Goal: Task Accomplishment & Management: Manage account settings

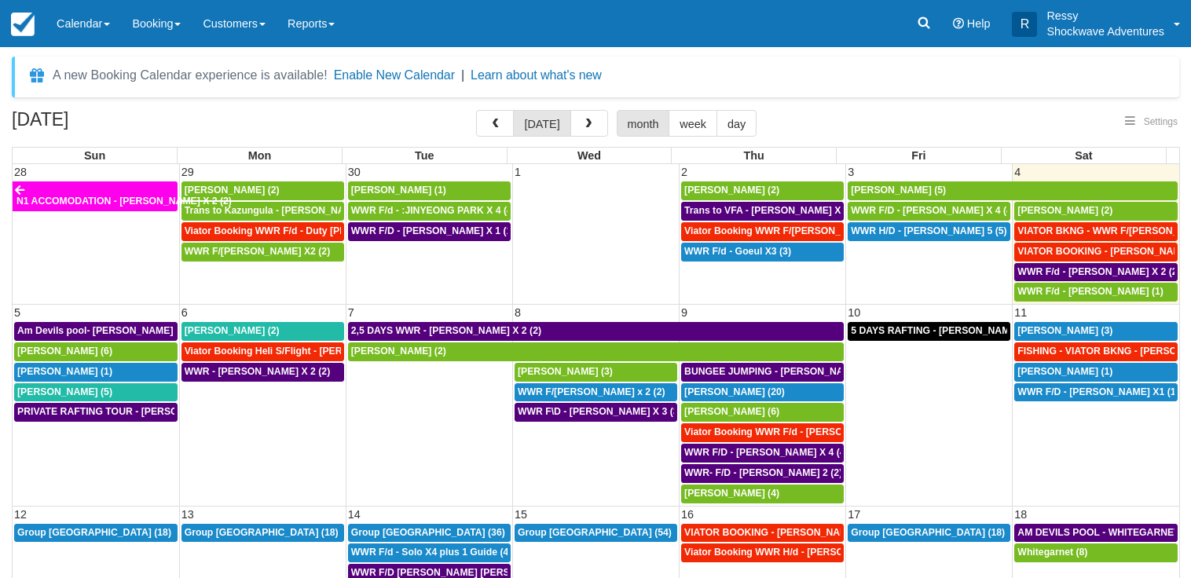
select select
click at [589, 391] on span "WWR F/D -Shelley x 2 (2)" at bounding box center [592, 392] width 148 height 11
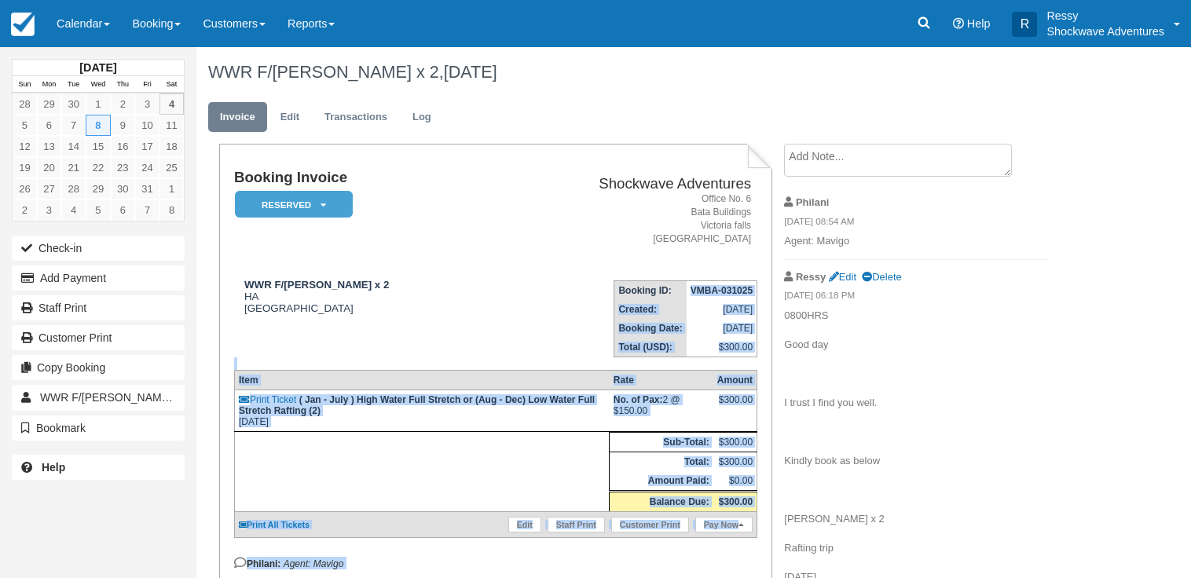
drag, startPoint x: 691, startPoint y: 288, endPoint x: 781, endPoint y: 294, distance: 90.5
click at [771, 294] on div "Booking Invoice Reserved   Pending Deposit Paid Waiting Cancelled Void NO LONGE…" at bounding box center [495, 572] width 552 height 856
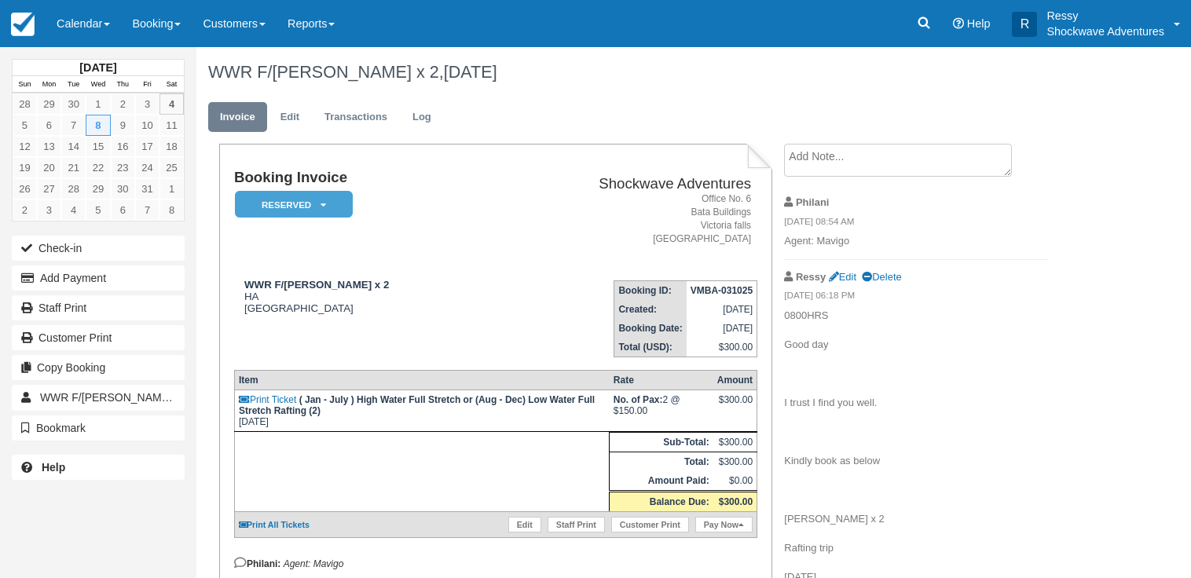
click at [782, 294] on div "Create Show on invoice Philani 10/04/25 08:54 AM Agent: Mavigo Ressy Edit Delet…" at bounding box center [916, 471] width 288 height 654
drag, startPoint x: 691, startPoint y: 291, endPoint x: 762, endPoint y: 298, distance: 71.8
click at [760, 299] on div "Booking Invoice Reserved   Pending Deposit Paid Waiting Cancelled Void NO LONGE…" at bounding box center [495, 560] width 552 height 832
click at [745, 291] on strong "VMBA-031025" at bounding box center [722, 290] width 62 height 11
drag, startPoint x: 690, startPoint y: 289, endPoint x: 767, endPoint y: 300, distance: 77.8
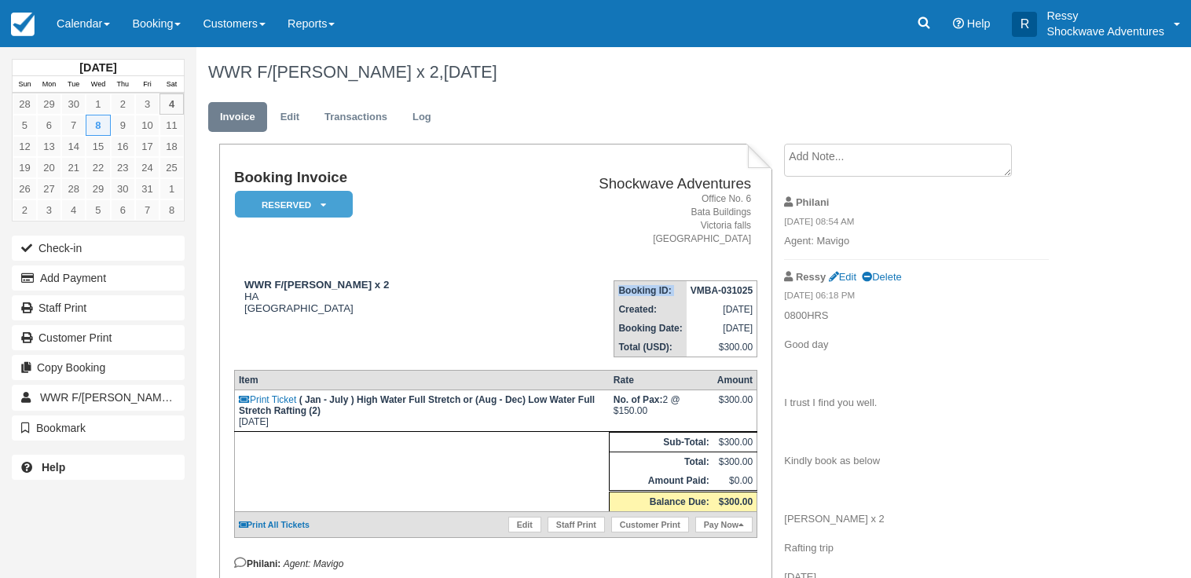
click at [767, 300] on div "Booking Invoice Reserved   Pending Deposit Paid Waiting Cancelled Void NO LONGE…" at bounding box center [495, 560] width 552 height 832
click at [733, 295] on strong "VMBA-031025" at bounding box center [722, 290] width 62 height 11
drag, startPoint x: 689, startPoint y: 290, endPoint x: 772, endPoint y: 295, distance: 83.4
click at [771, 295] on div "Booking Invoice Reserved   Pending Deposit Paid Waiting Cancelled Void NO LONGE…" at bounding box center [495, 560] width 552 height 832
drag, startPoint x: 760, startPoint y: 289, endPoint x: 716, endPoint y: 284, distance: 44.2
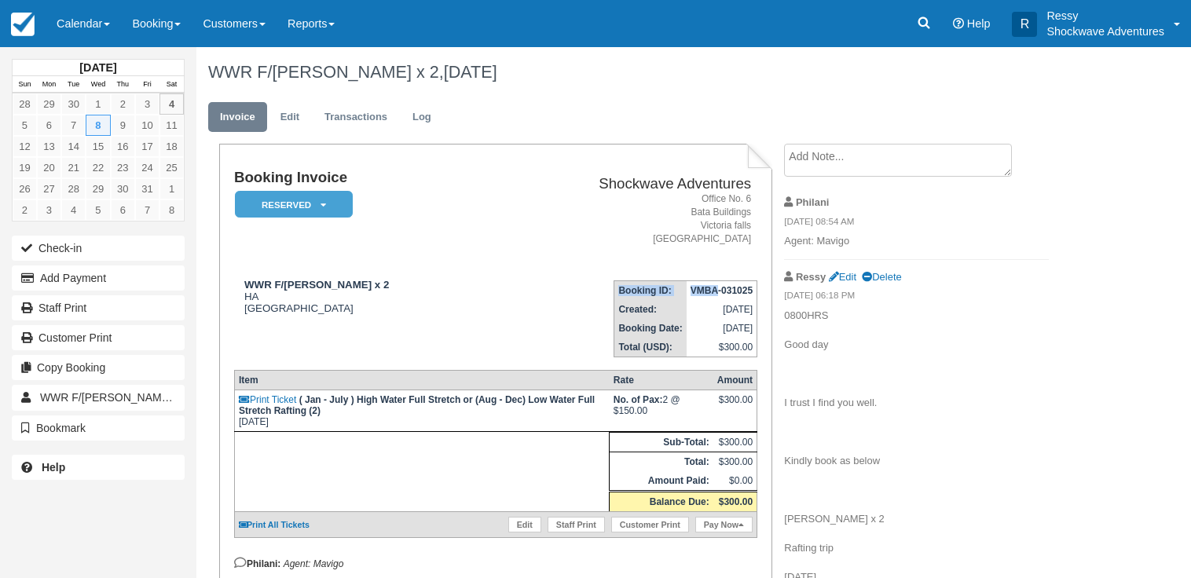
click at [716, 284] on div "Booking Invoice Reserved   Pending Deposit Paid Waiting Cancelled Void NO LONGE…" at bounding box center [495, 560] width 552 height 832
drag, startPoint x: 726, startPoint y: 287, endPoint x: 753, endPoint y: 291, distance: 27.8
click at [753, 291] on td "VMBA-031025" at bounding box center [722, 291] width 71 height 20
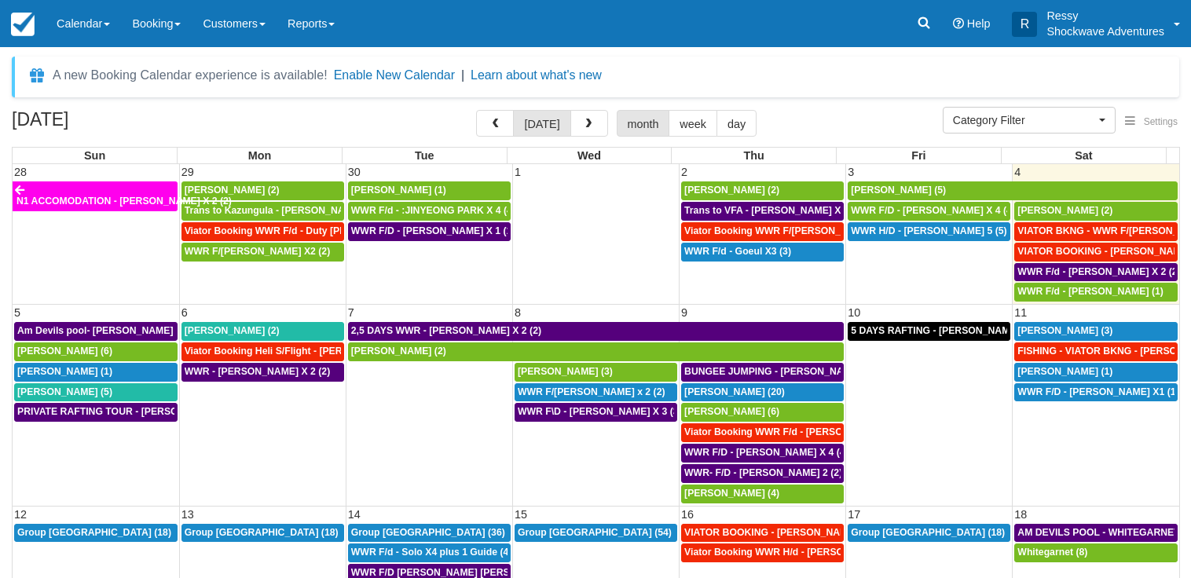
select select
click at [1066, 373] on span "Mihir Sheth (1)" at bounding box center [1064, 371] width 95 height 11
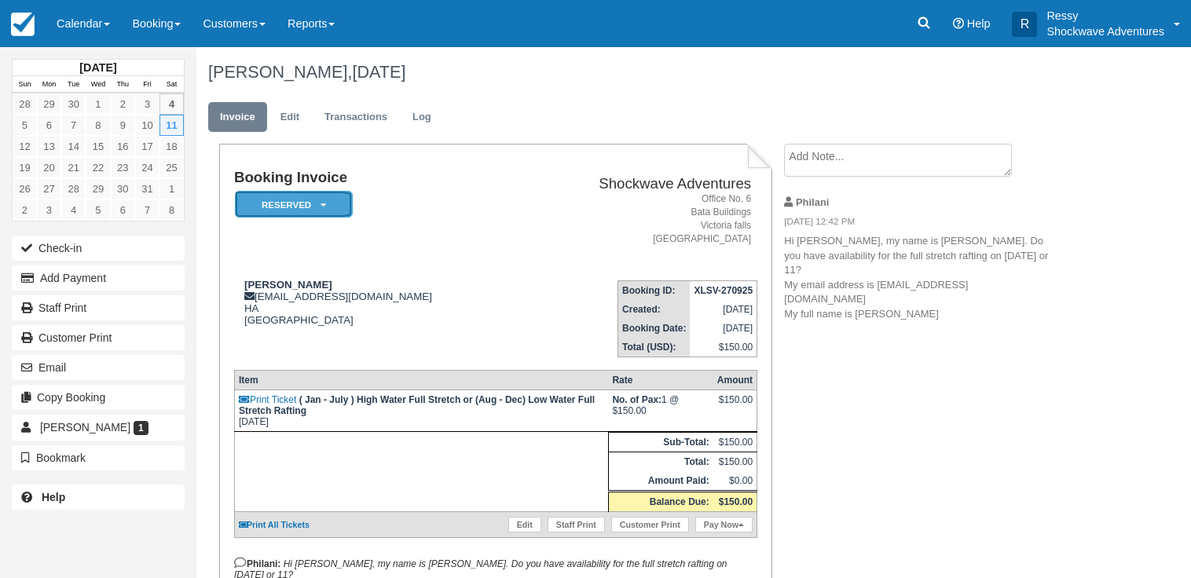
click at [324, 203] on icon at bounding box center [323, 204] width 5 height 9
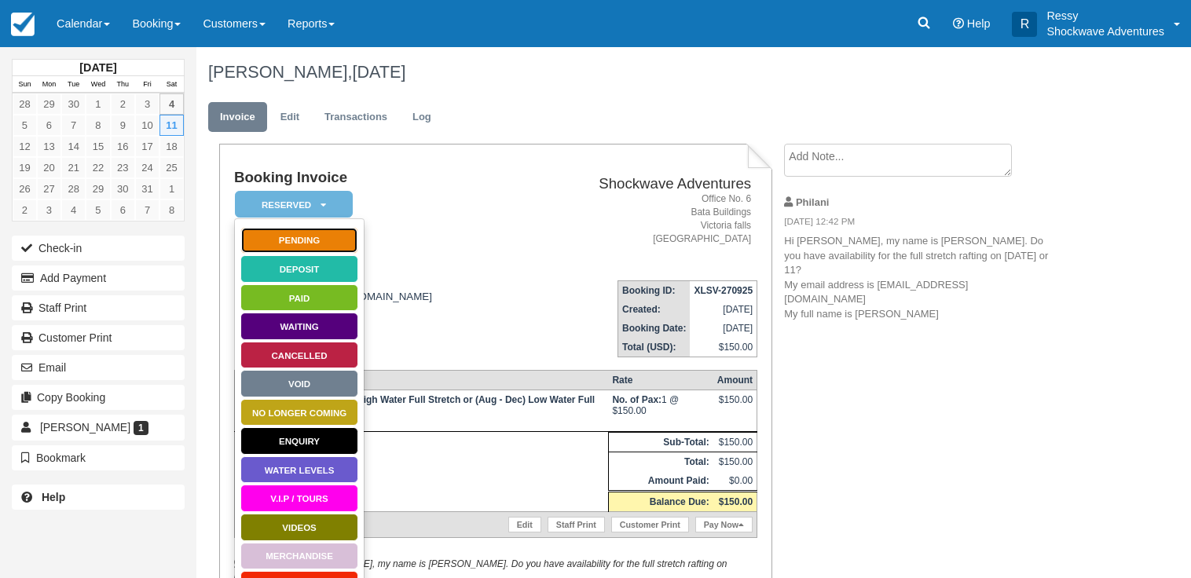
click at [308, 242] on link "Pending" at bounding box center [299, 240] width 118 height 27
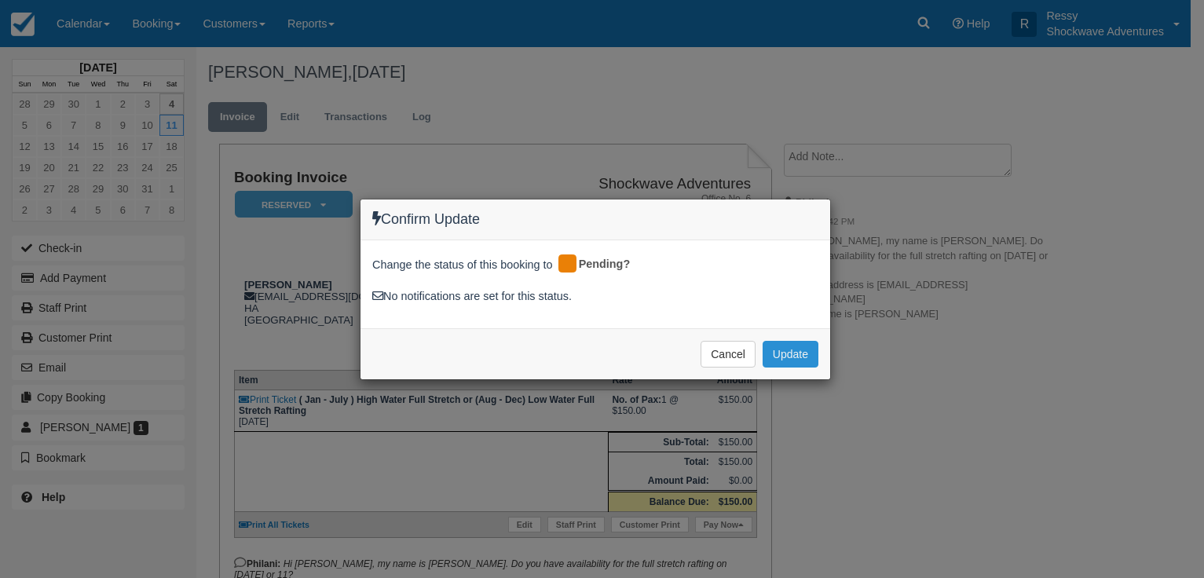
click at [803, 357] on button "Update" at bounding box center [791, 354] width 56 height 27
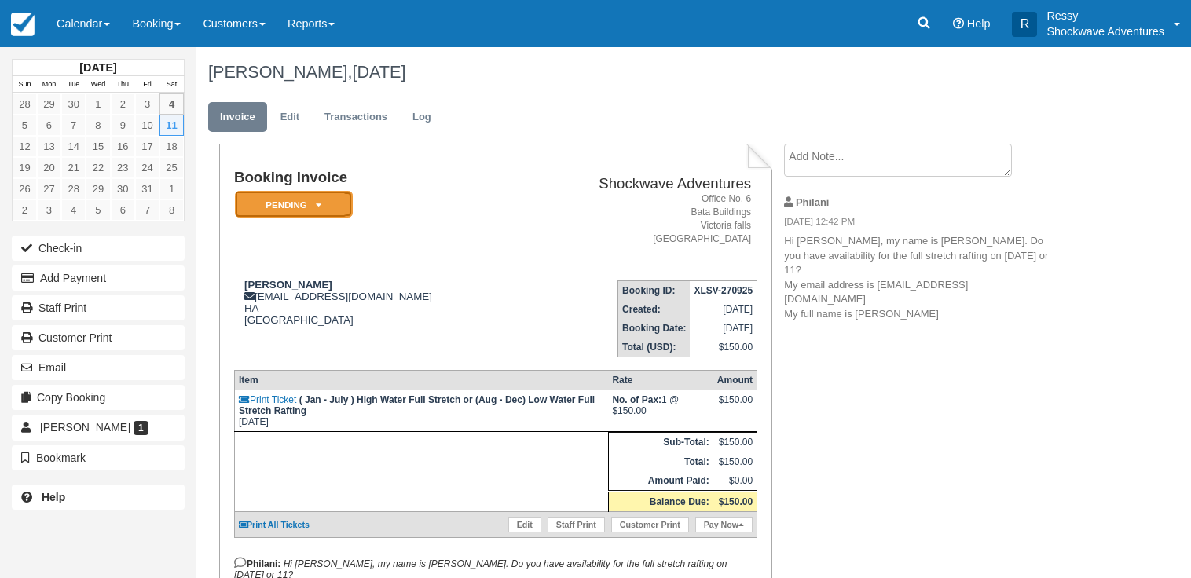
click at [313, 201] on em "Pending" at bounding box center [294, 204] width 118 height 27
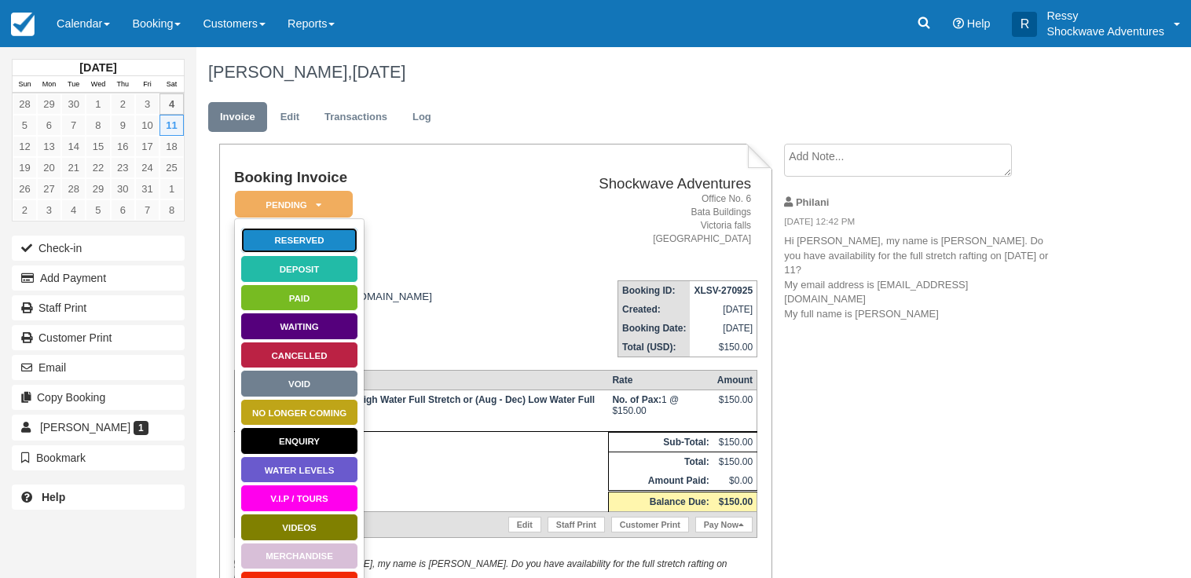
click at [310, 236] on link "Reserved" at bounding box center [299, 240] width 118 height 27
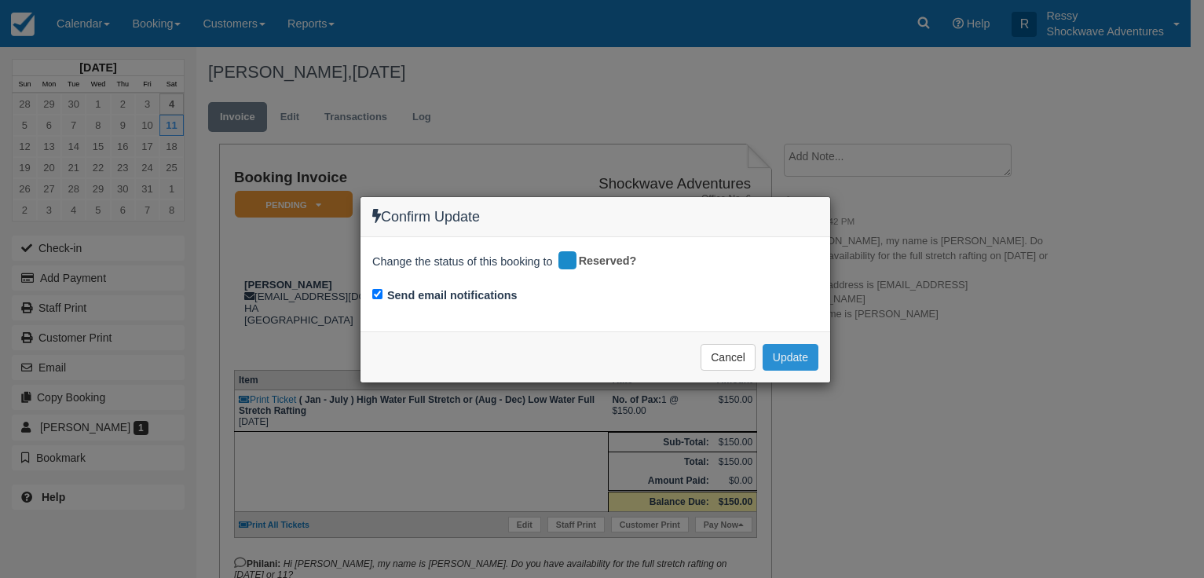
click at [786, 356] on button "Update" at bounding box center [791, 357] width 56 height 27
